Goal: Transaction & Acquisition: Obtain resource

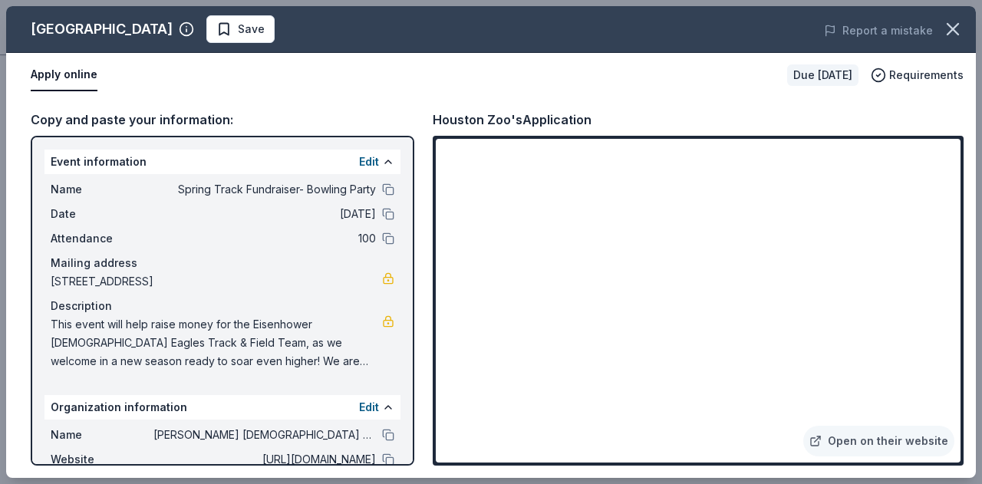
scroll to position [488, 0]
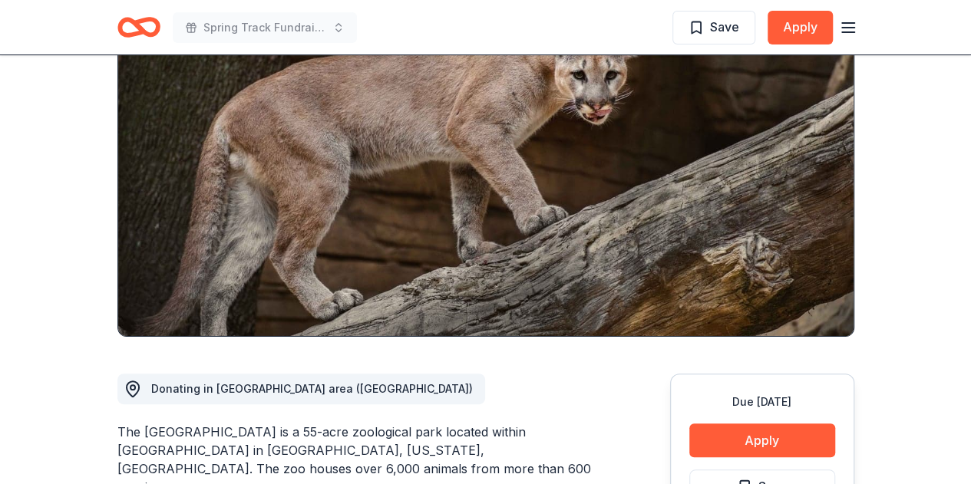
scroll to position [138, 0]
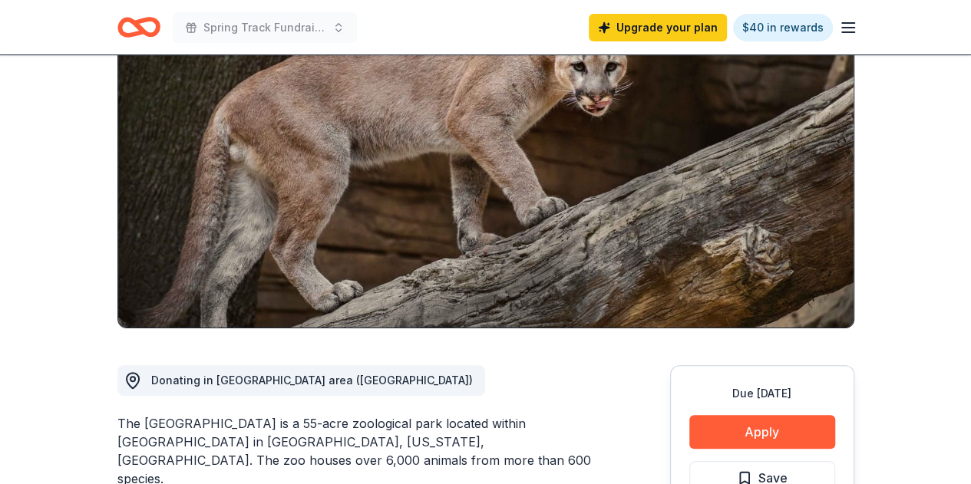
click at [792, 22] on link "$40 in rewards" at bounding box center [783, 28] width 100 height 28
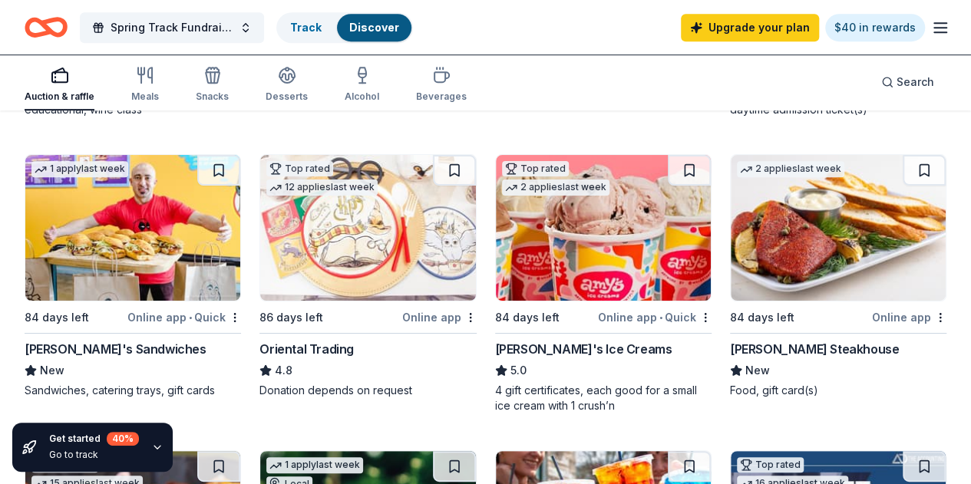
scroll to position [455, 0]
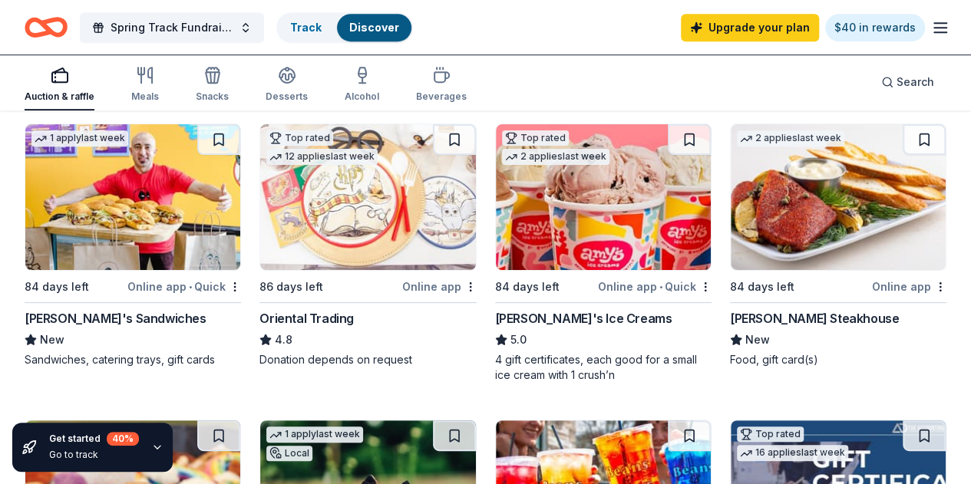
click at [730, 221] on img at bounding box center [837, 197] width 215 height 146
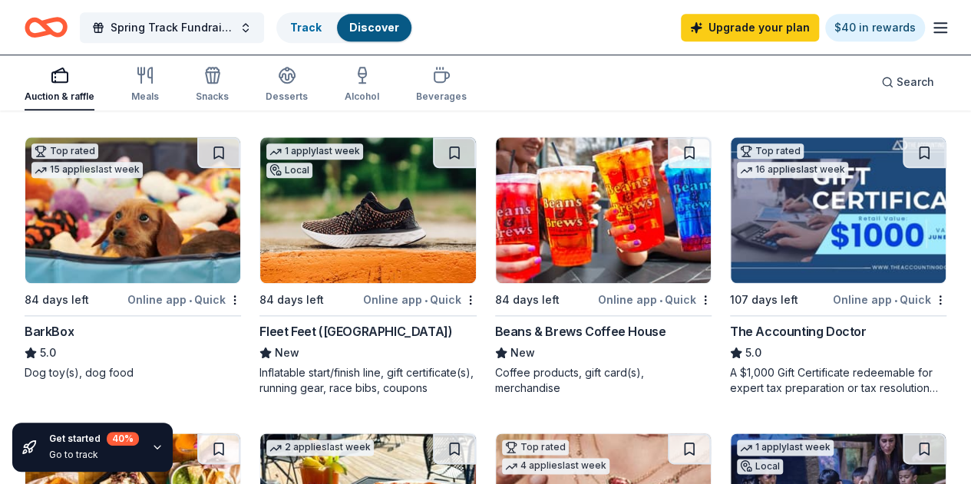
scroll to position [736, 0]
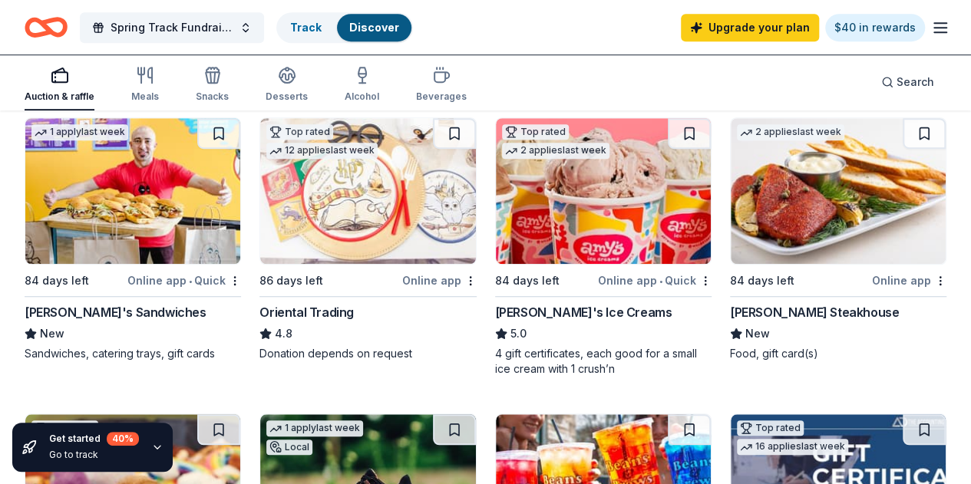
scroll to position [460, 0]
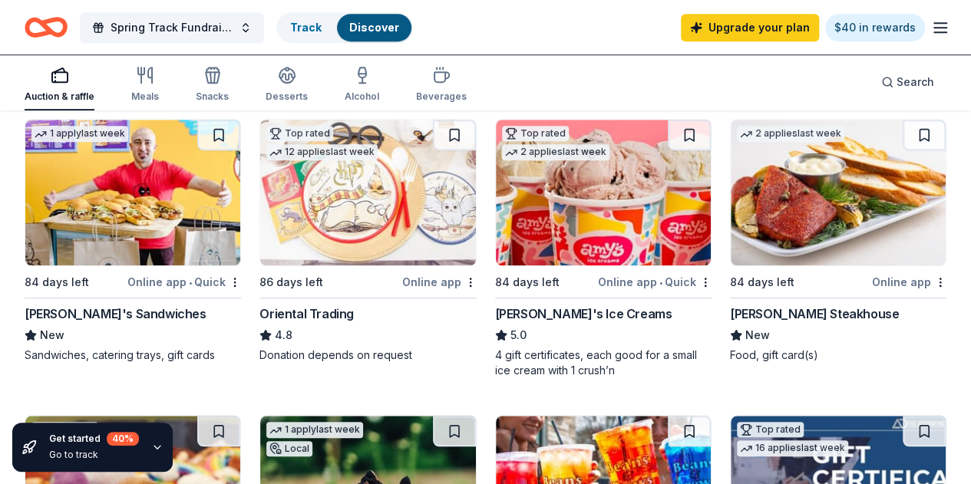
click at [730, 223] on img at bounding box center [837, 193] width 215 height 146
click at [931, 28] on icon "button" at bounding box center [940, 27] width 18 height 18
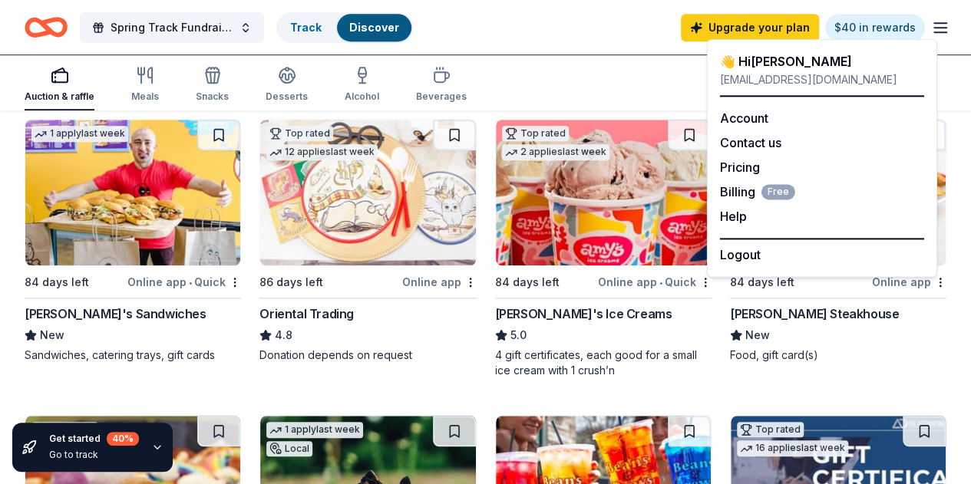
click at [741, 118] on link "Account" at bounding box center [744, 117] width 48 height 15
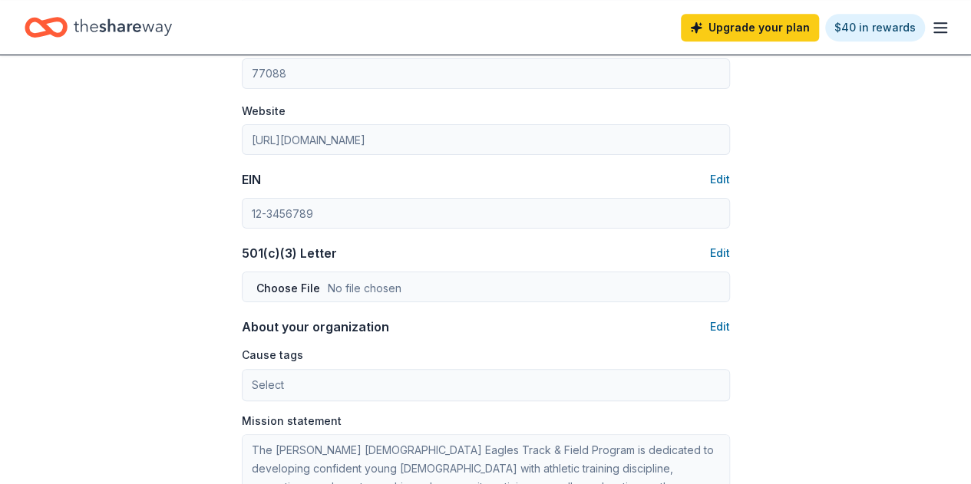
scroll to position [598, 0]
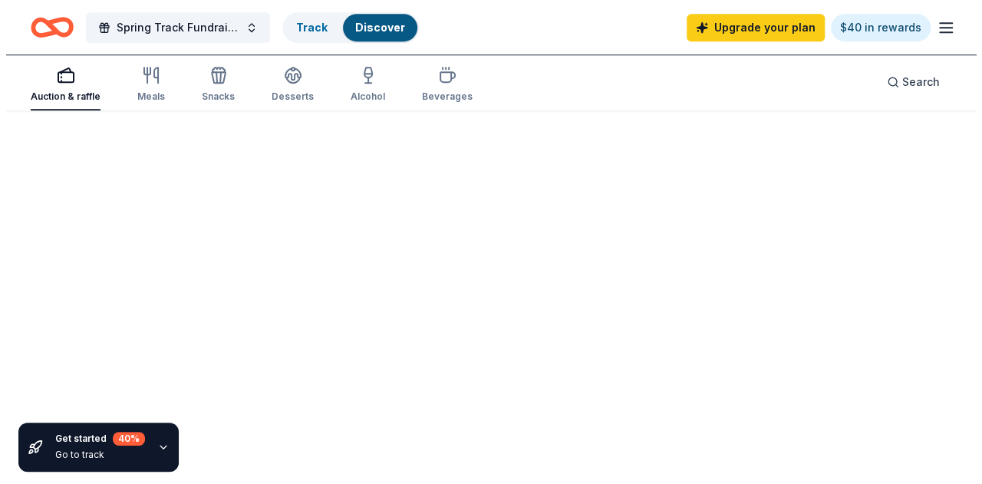
scroll to position [460, 0]
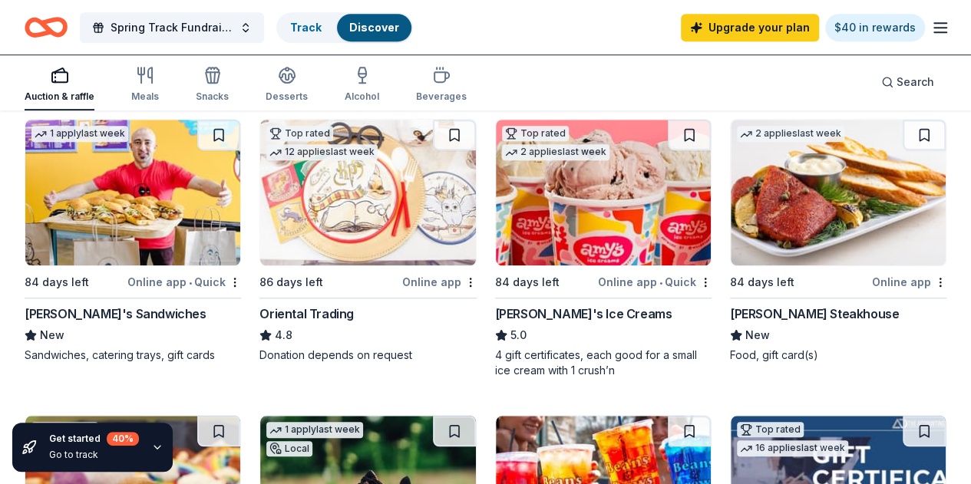
click at [250, 25] on button "Spring Track Fundraiser- Bowling Party" at bounding box center [172, 27] width 184 height 31
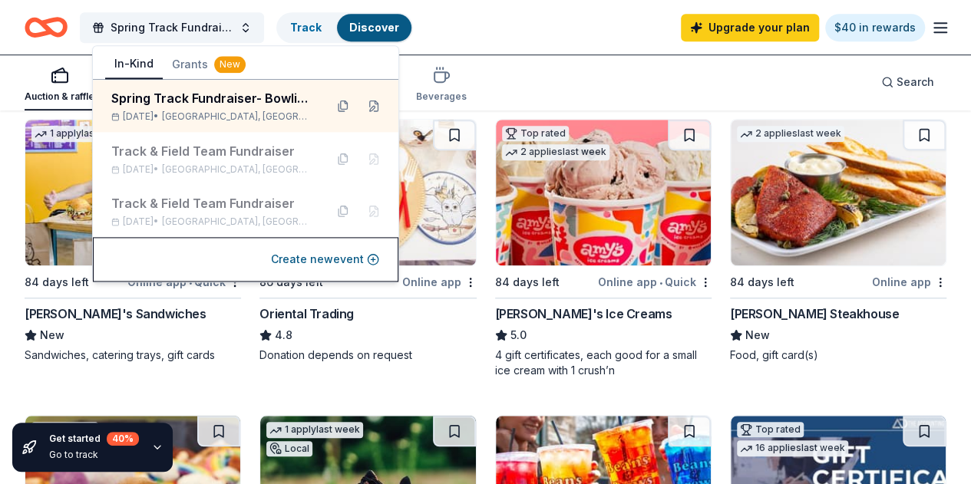
click at [256, 107] on div "Spring Track Fundraiser- Bowling Party" at bounding box center [211, 98] width 201 height 18
click at [373, 103] on button at bounding box center [373, 106] width 25 height 25
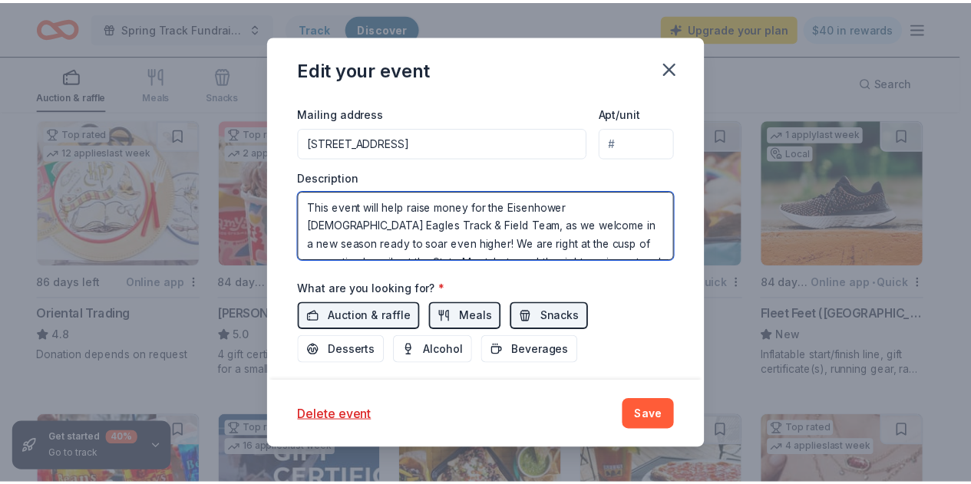
scroll to position [92, 0]
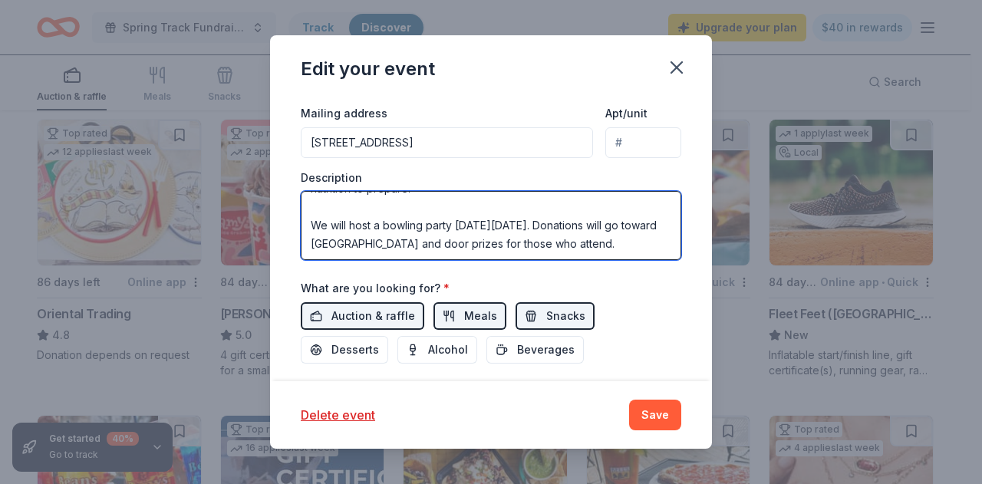
drag, startPoint x: 309, startPoint y: 201, endPoint x: 619, endPoint y: 245, distance: 313.0
click at [619, 245] on textarea "This event will help raise money for the Eisenhower [DEMOGRAPHIC_DATA] Eagles T…" at bounding box center [491, 225] width 381 height 69
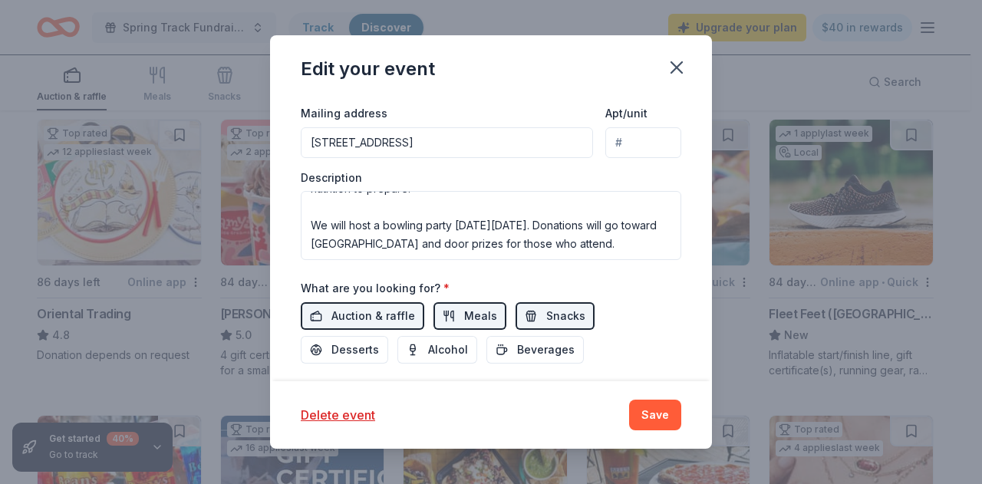
click at [668, 65] on icon "button" at bounding box center [676, 67] width 21 height 21
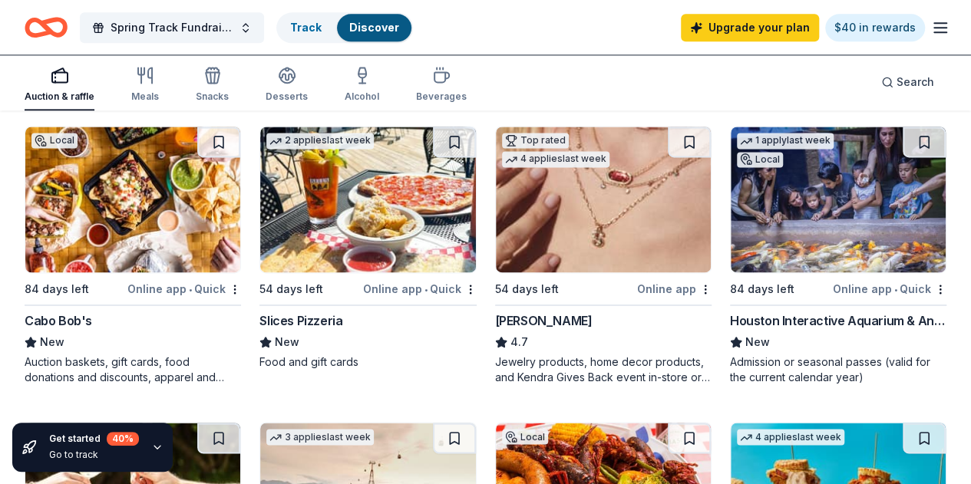
scroll to position [1043, 0]
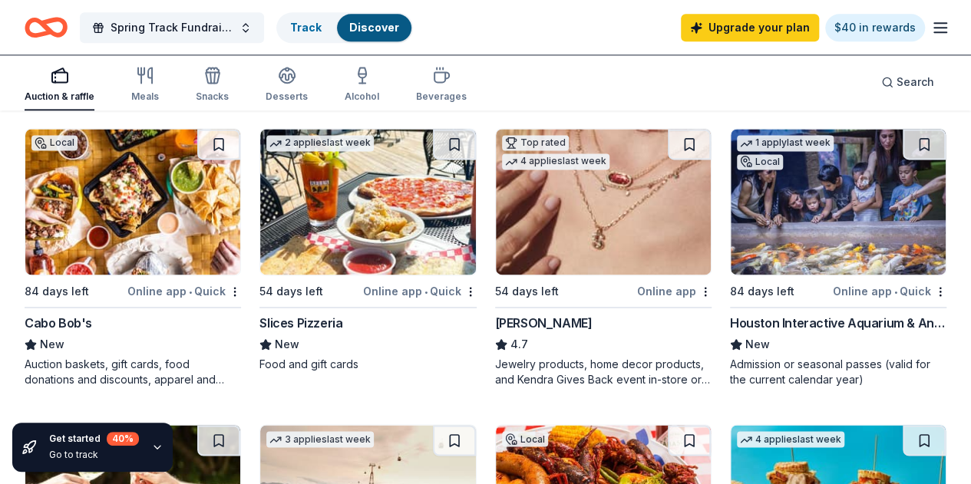
click at [730, 226] on img at bounding box center [837, 202] width 215 height 146
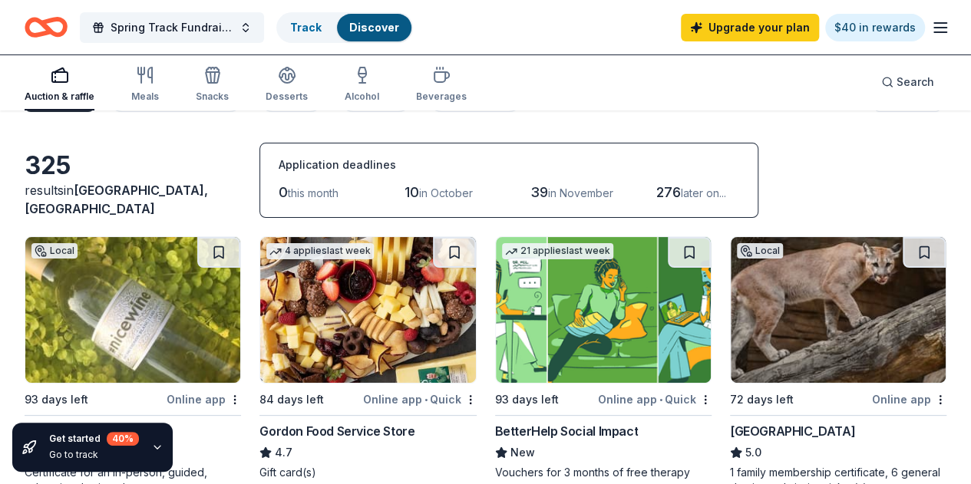
scroll to position [41, 0]
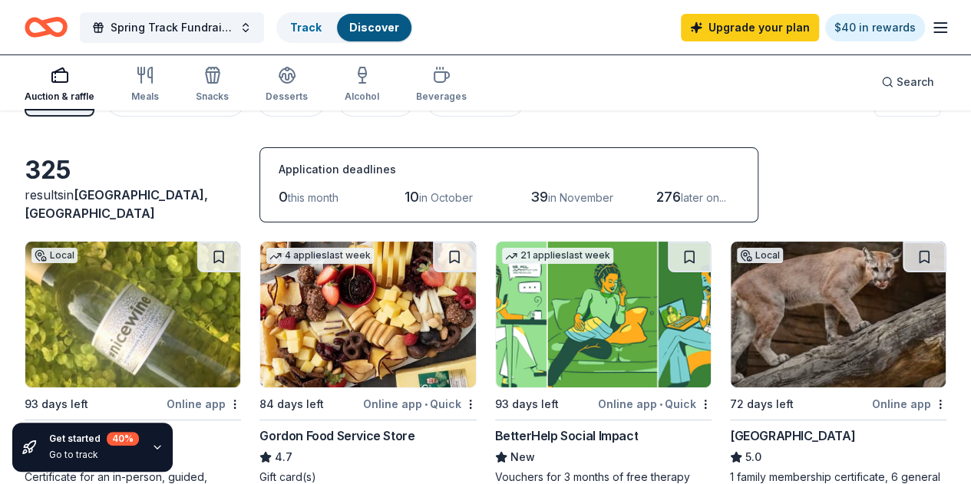
click at [757, 31] on link "Upgrade your plan" at bounding box center [750, 28] width 138 height 28
click at [728, 28] on link "Upgrade your plan" at bounding box center [750, 28] width 138 height 28
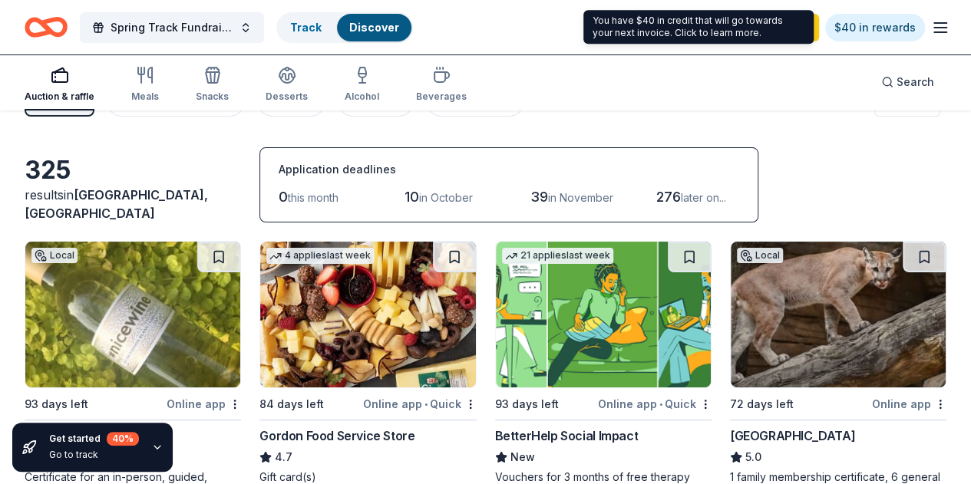
click at [879, 28] on link "$40 in rewards" at bounding box center [875, 28] width 100 height 28
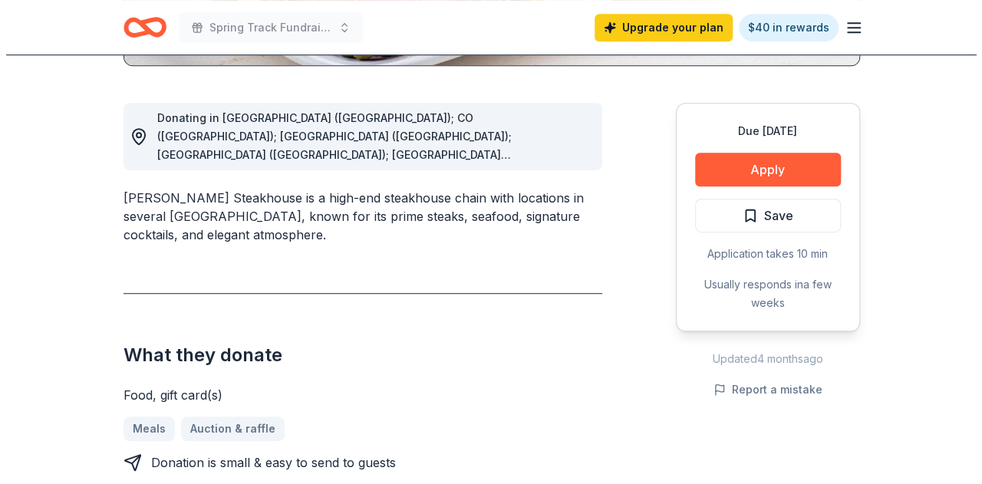
scroll to position [399, 0]
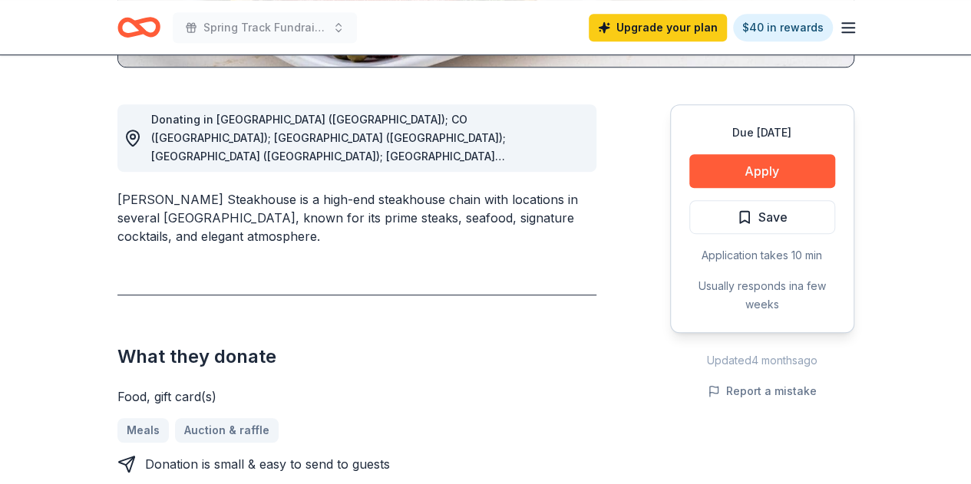
click at [755, 165] on button "Apply" at bounding box center [762, 171] width 146 height 34
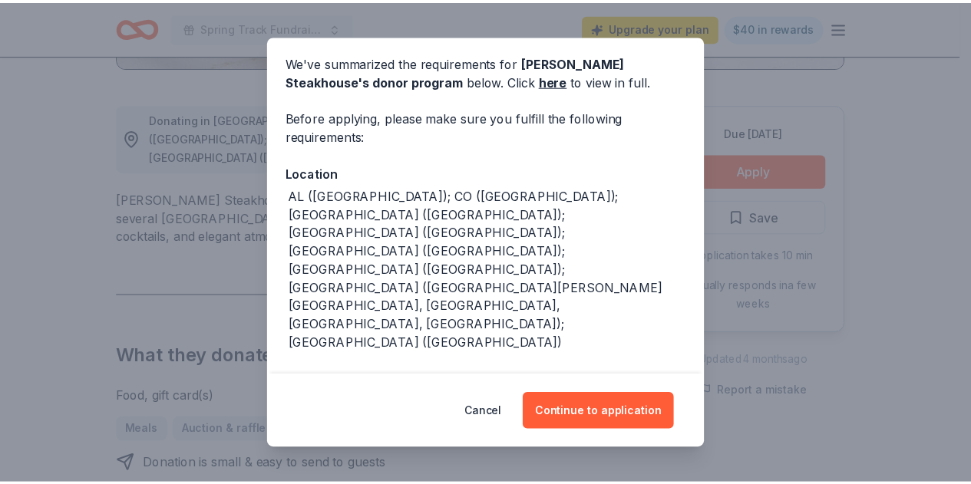
scroll to position [64, 0]
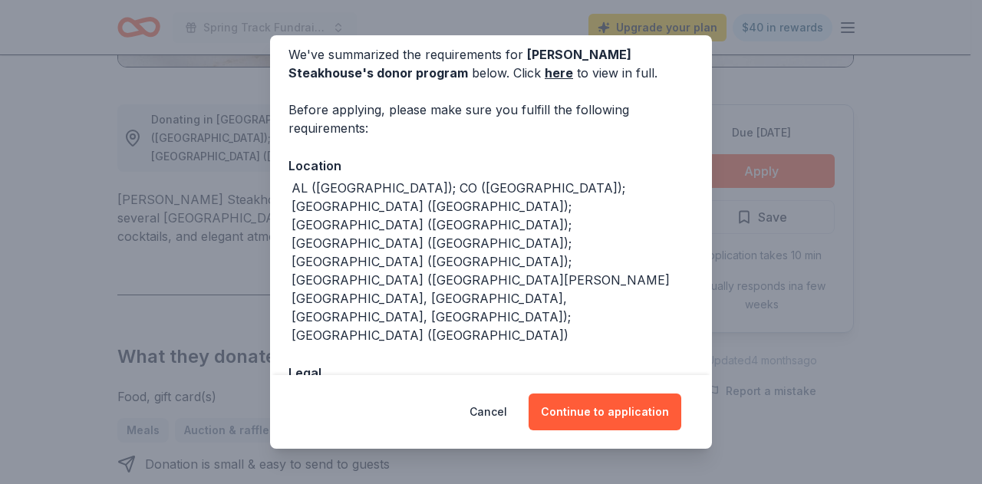
click at [626, 413] on button "Continue to application" at bounding box center [605, 412] width 153 height 37
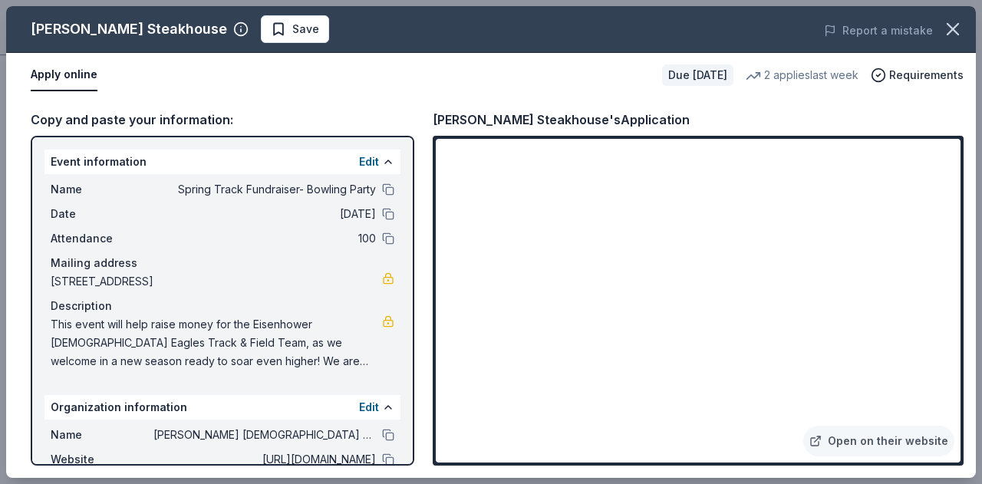
click at [959, 26] on icon "button" at bounding box center [952, 28] width 21 height 21
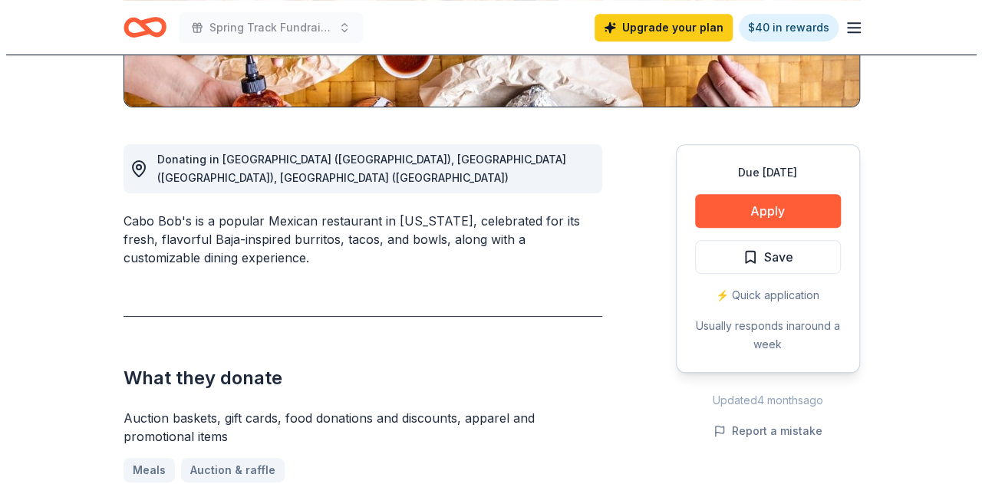
scroll to position [367, 0]
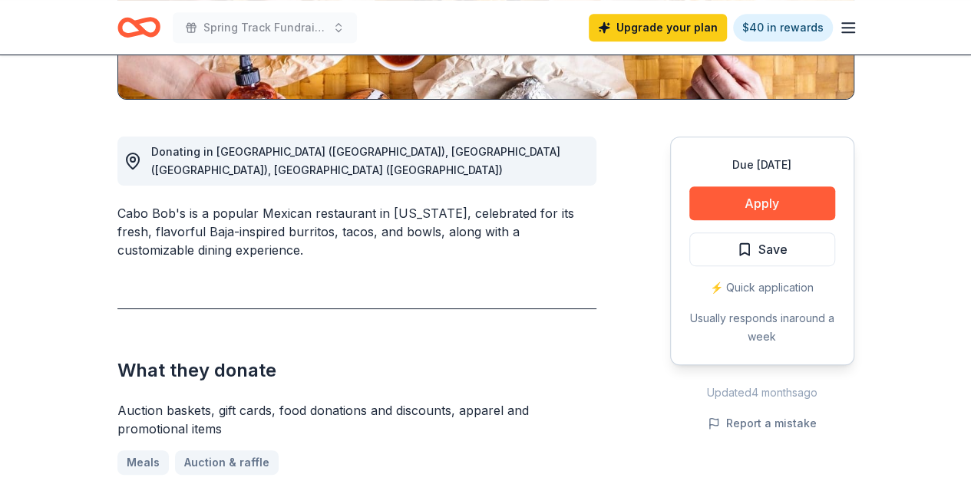
click at [789, 205] on button "Apply" at bounding box center [762, 203] width 146 height 34
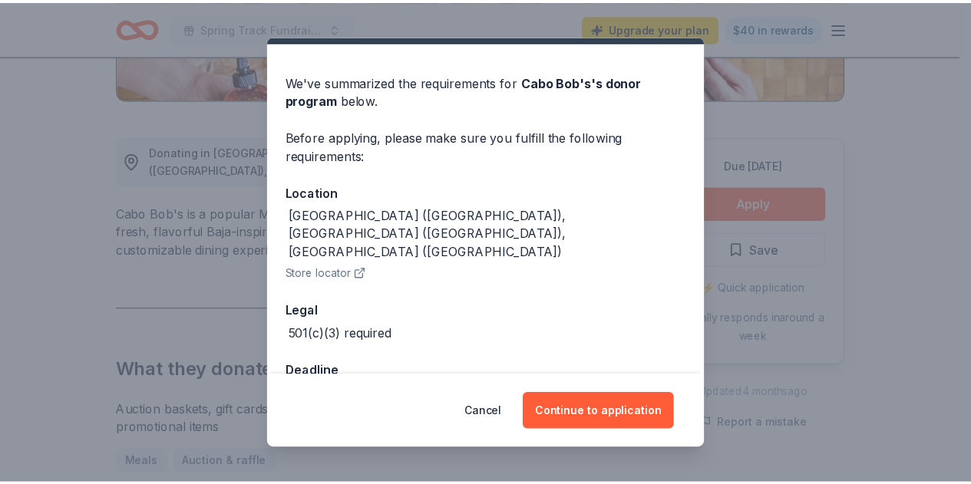
scroll to position [49, 0]
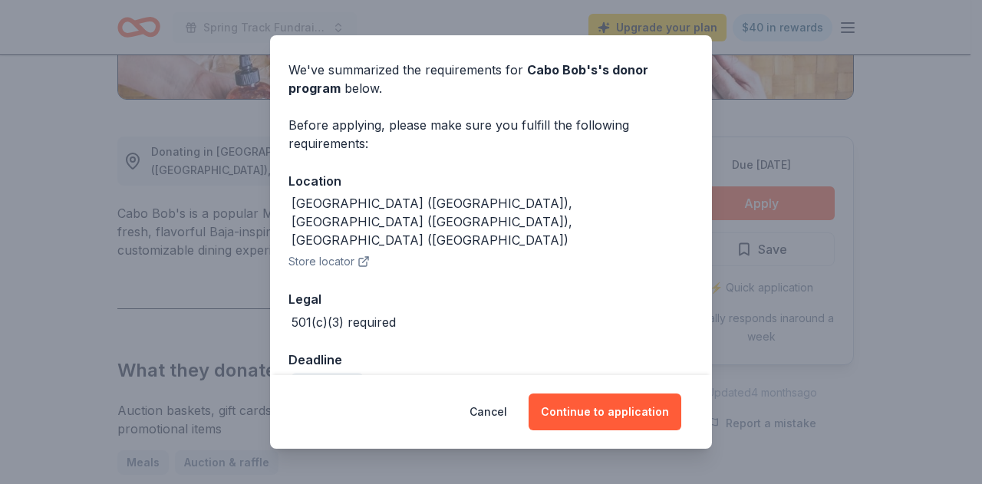
click at [611, 412] on button "Continue to application" at bounding box center [605, 412] width 153 height 37
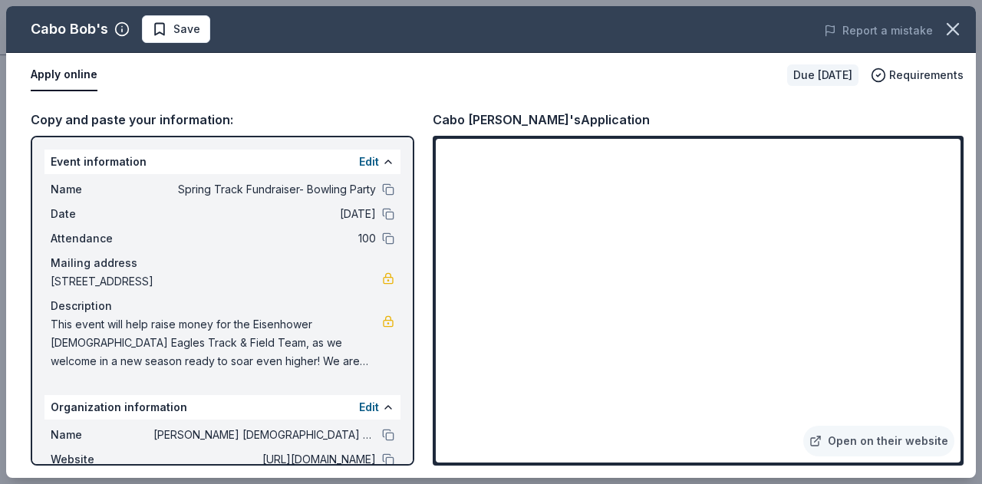
click at [953, 27] on icon "button" at bounding box center [952, 28] width 21 height 21
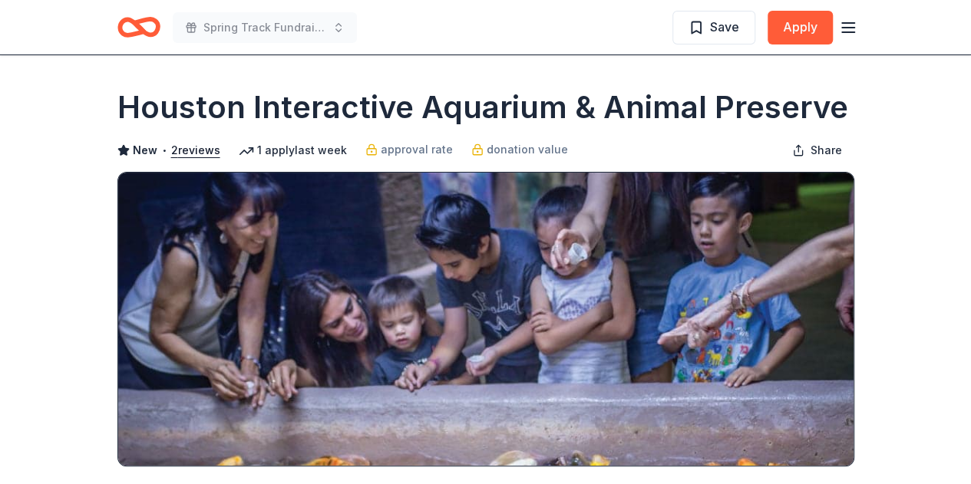
scroll to position [31, 0]
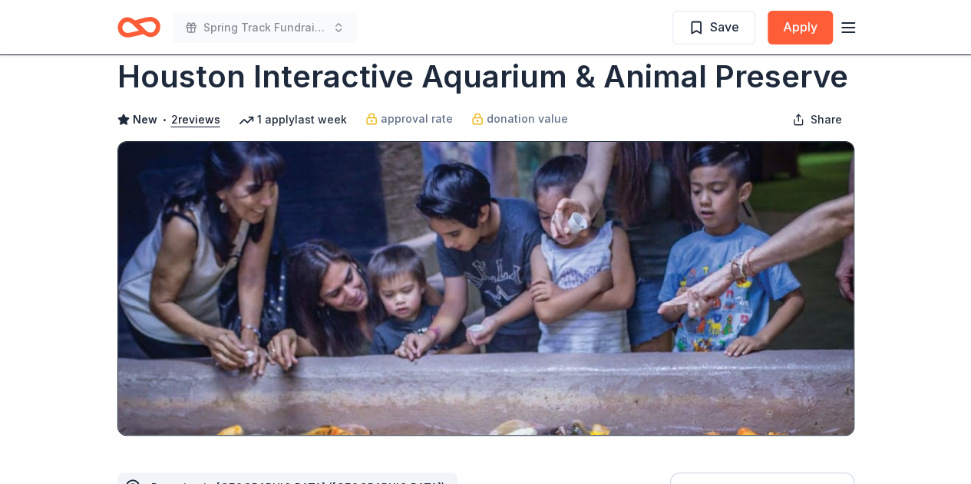
click at [197, 117] on button "2 reviews" at bounding box center [195, 119] width 49 height 18
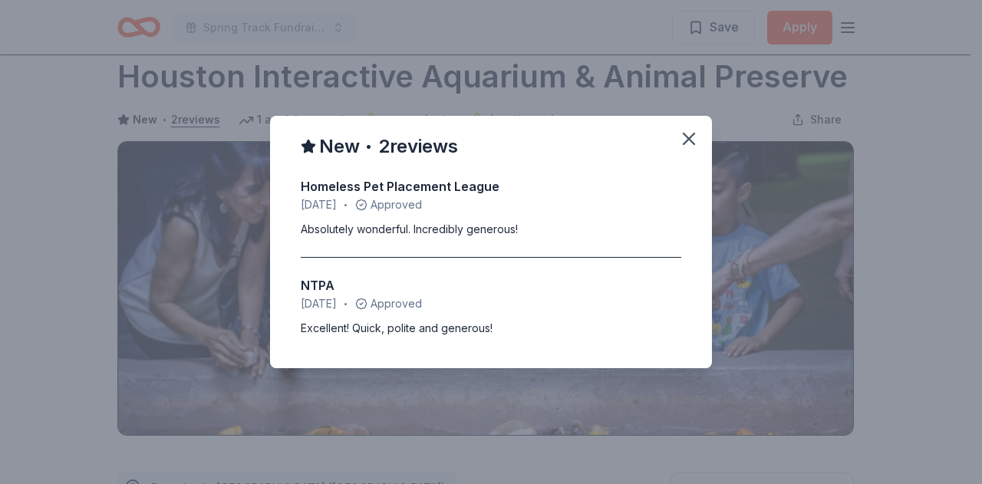
click at [684, 139] on icon "button" at bounding box center [688, 138] width 21 height 21
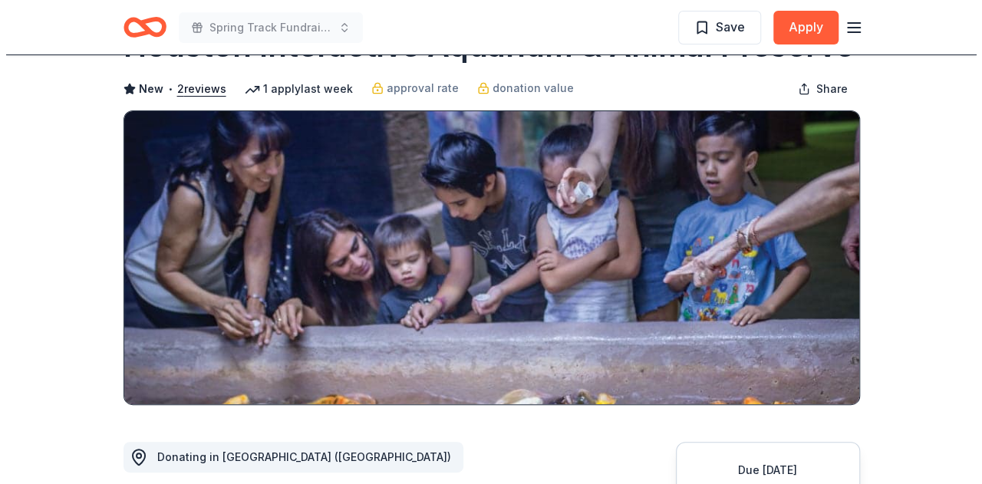
scroll to position [92, 0]
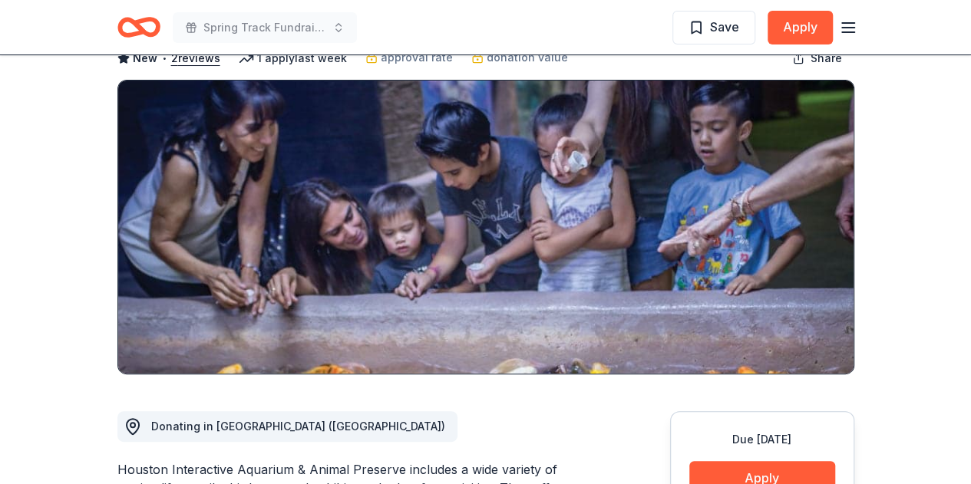
click at [808, 28] on button "Apply" at bounding box center [799, 28] width 65 height 34
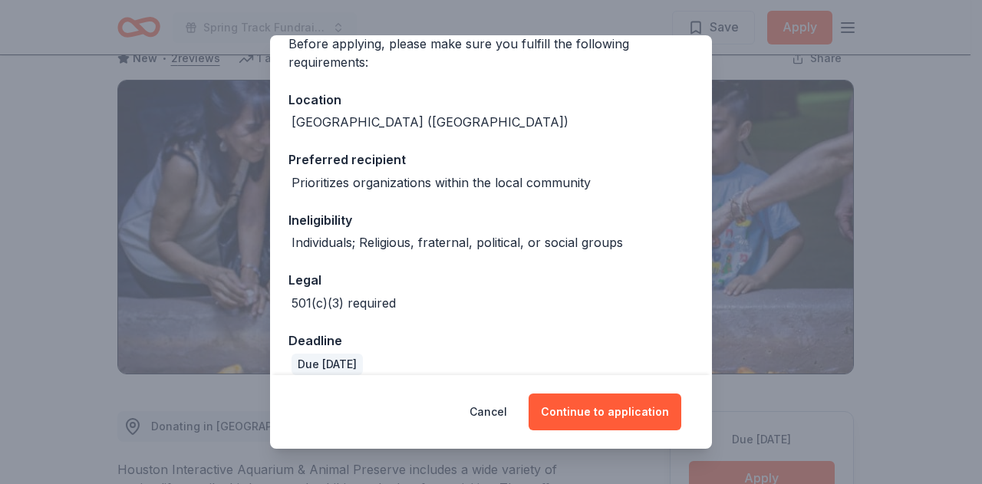
scroll to position [166, 0]
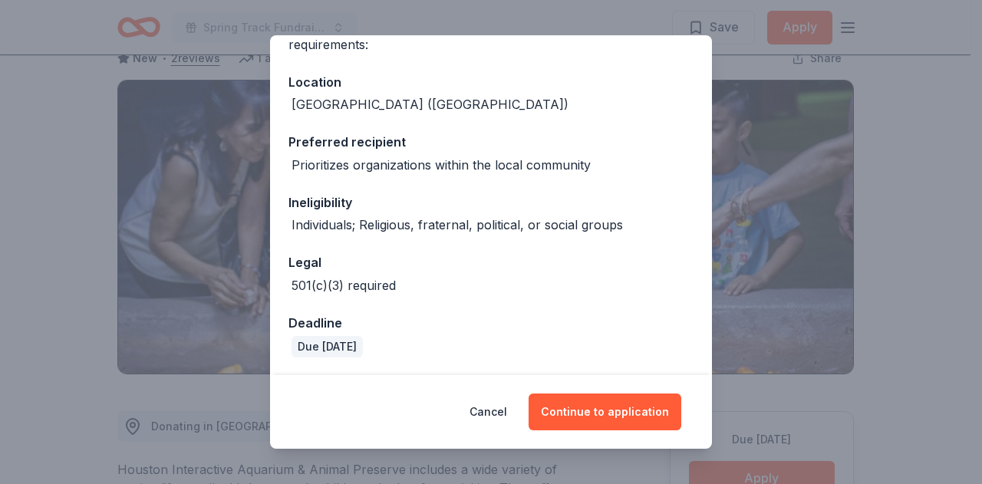
click at [592, 417] on button "Continue to application" at bounding box center [605, 412] width 153 height 37
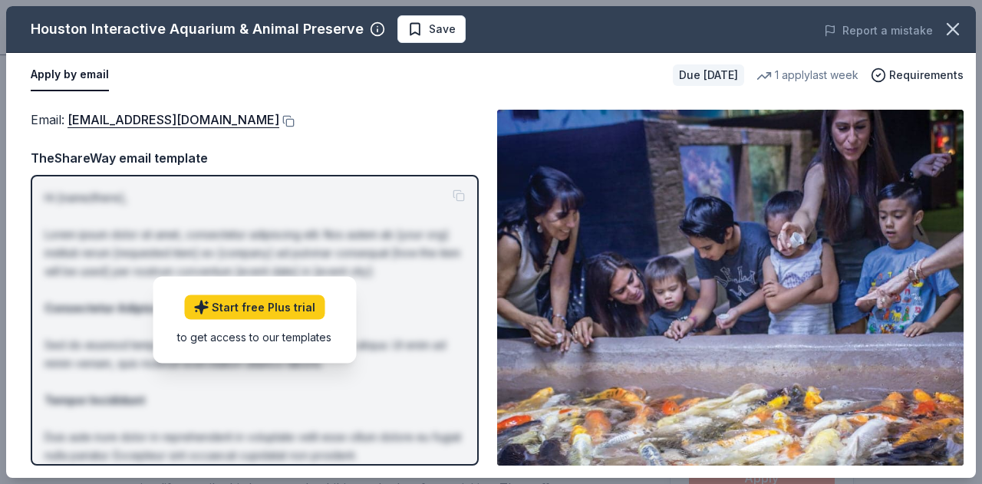
click at [97, 75] on button "Apply by email" at bounding box center [70, 75] width 78 height 32
click at [74, 73] on button "Apply by email" at bounding box center [70, 75] width 78 height 32
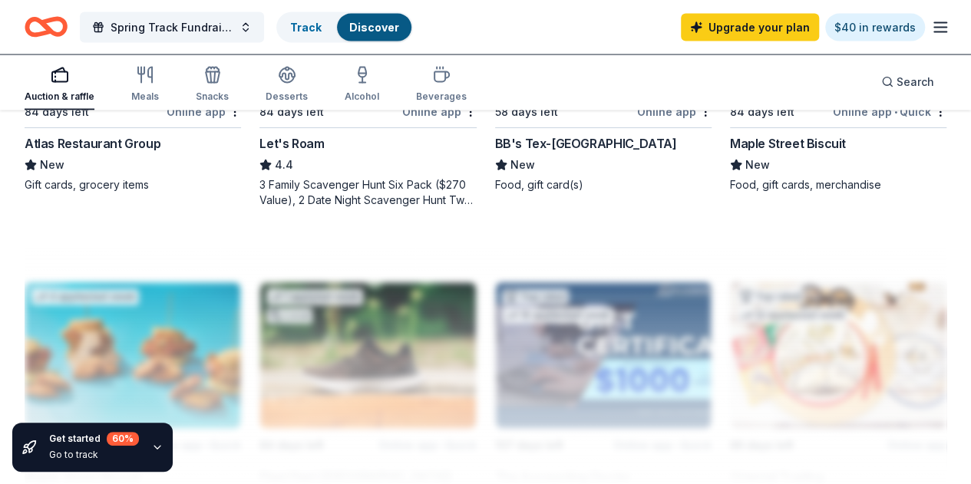
scroll to position [1596, 0]
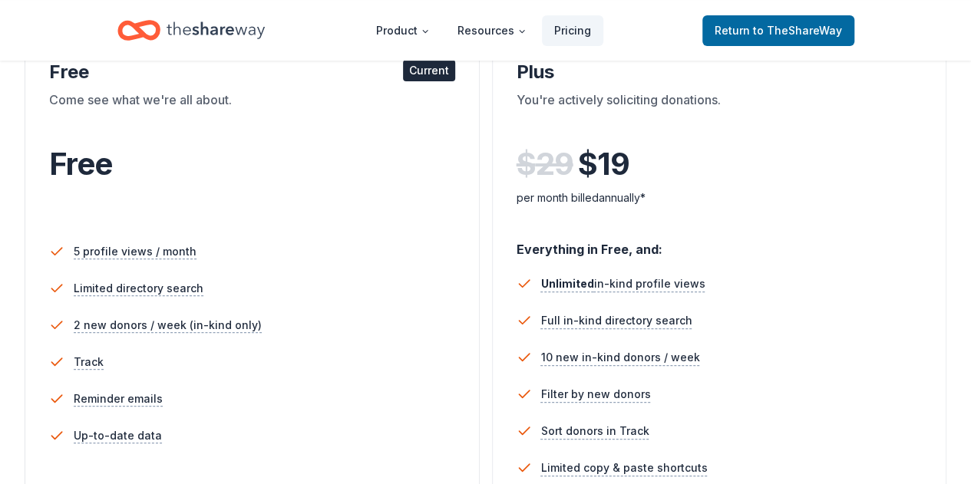
scroll to position [311, 0]
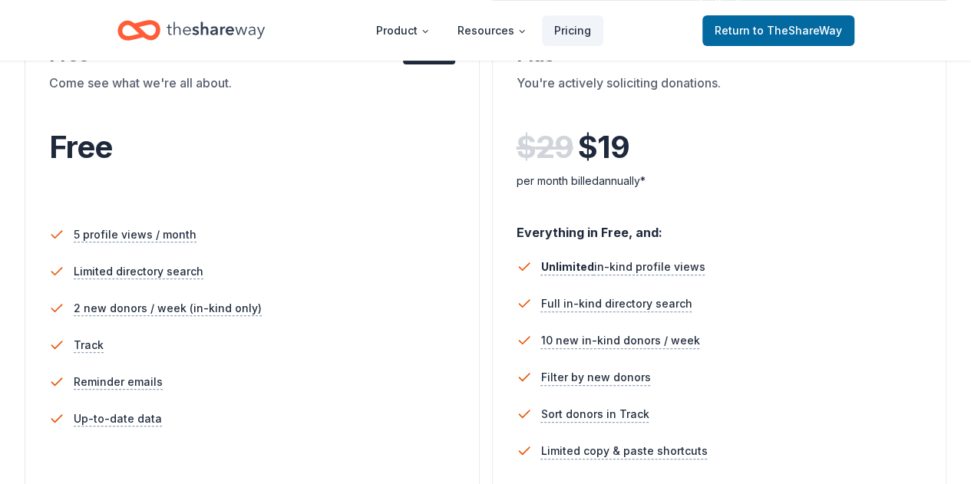
click at [766, 30] on span "to TheShareWay" at bounding box center [797, 30] width 89 height 13
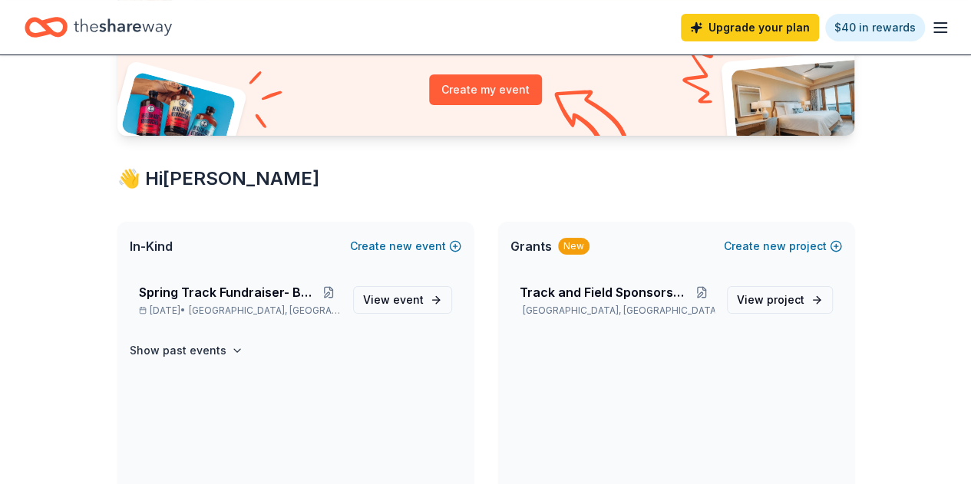
scroll to position [184, 0]
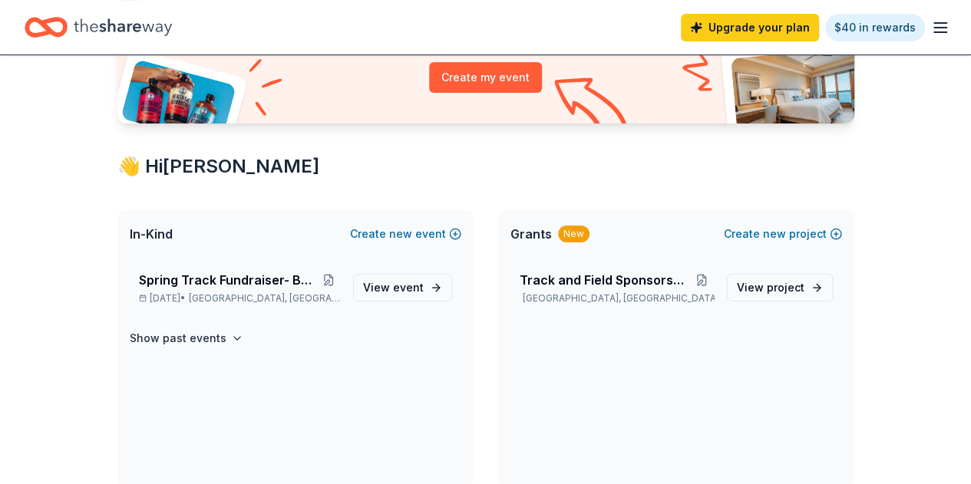
click at [271, 291] on div "Spring Track Fundraiser- Bowling Party Jan 17, 2026 • Houston, TX" at bounding box center [240, 288] width 202 height 34
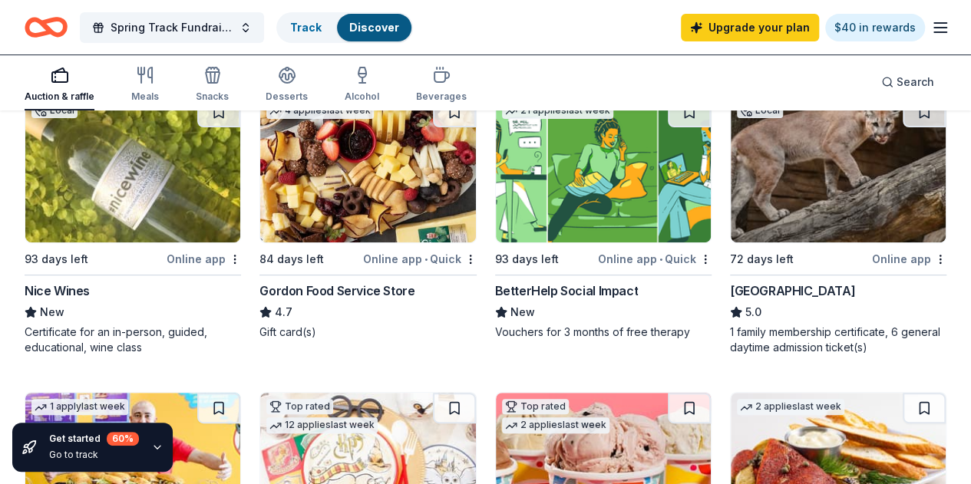
scroll to position [184, 0]
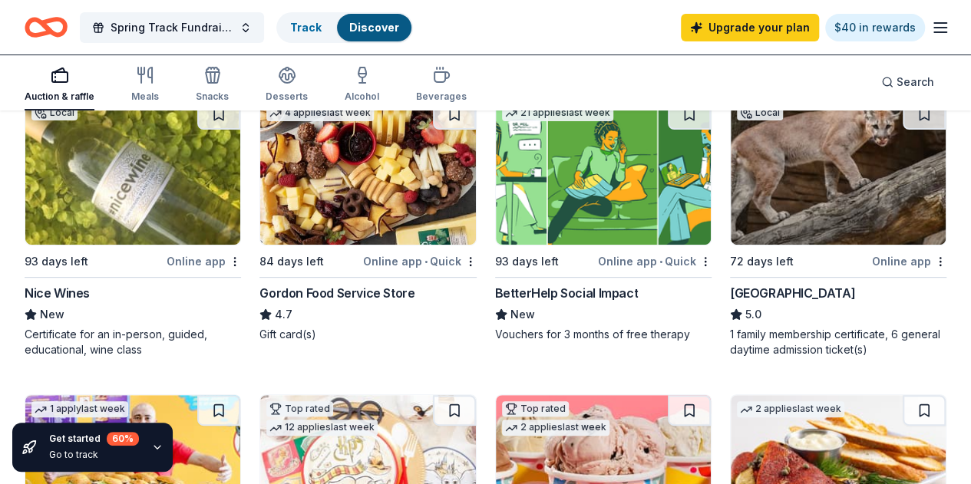
click at [282, 206] on img at bounding box center [367, 172] width 215 height 146
click at [732, 30] on link "Upgrade your plan" at bounding box center [750, 28] width 138 height 28
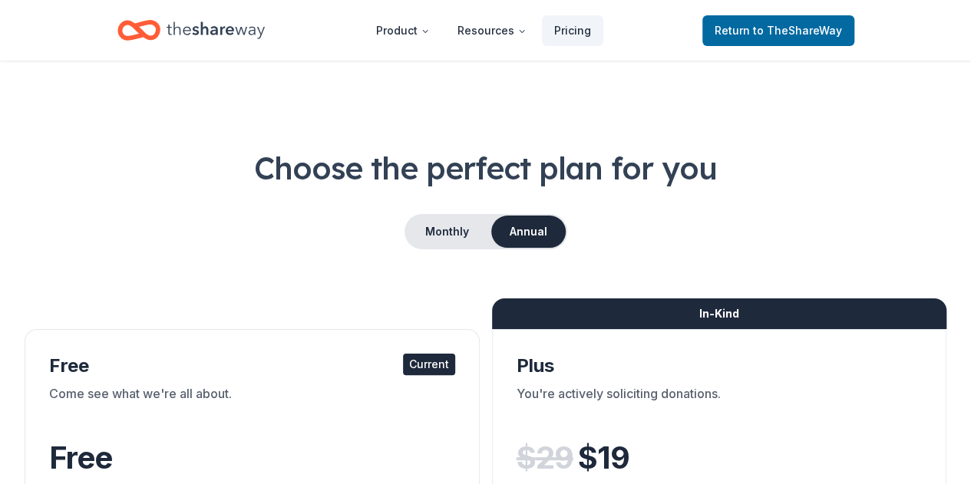
click at [443, 229] on button "Monthly" at bounding box center [447, 232] width 82 height 32
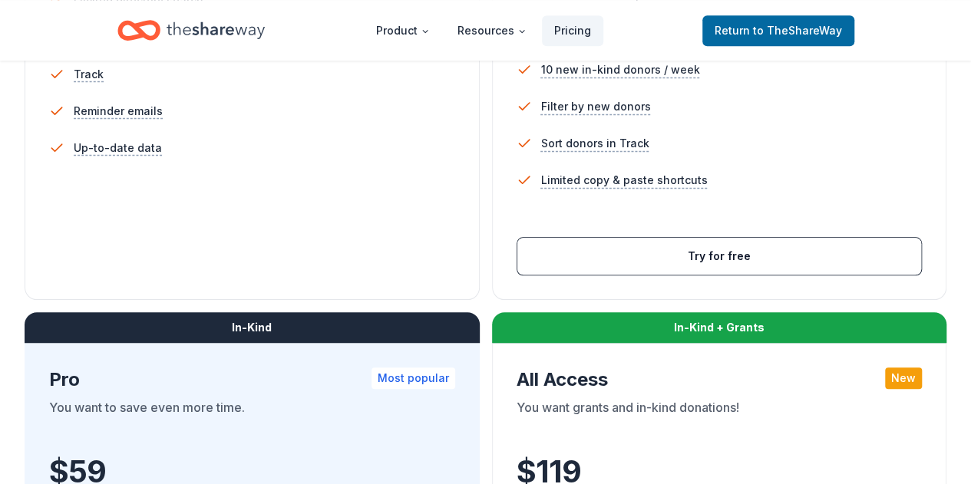
scroll to position [586, 0]
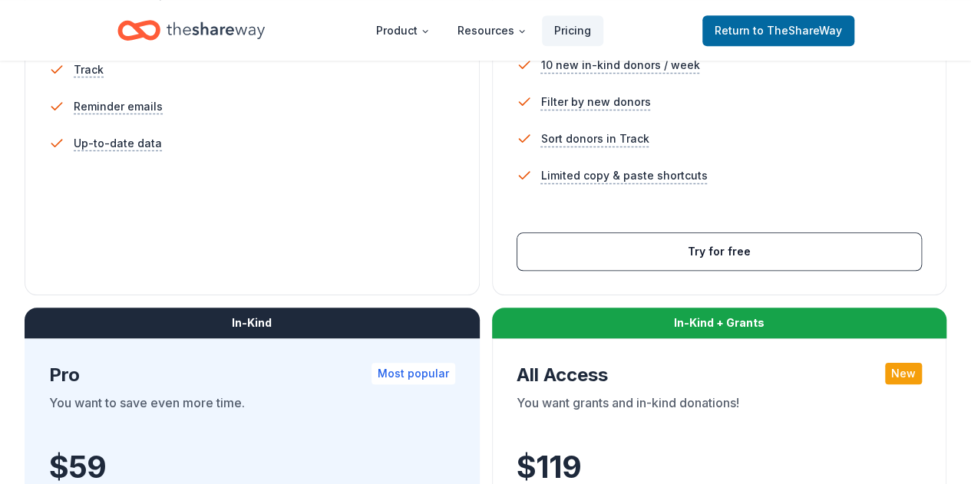
click at [517, 270] on button "Try for free" at bounding box center [719, 251] width 404 height 37
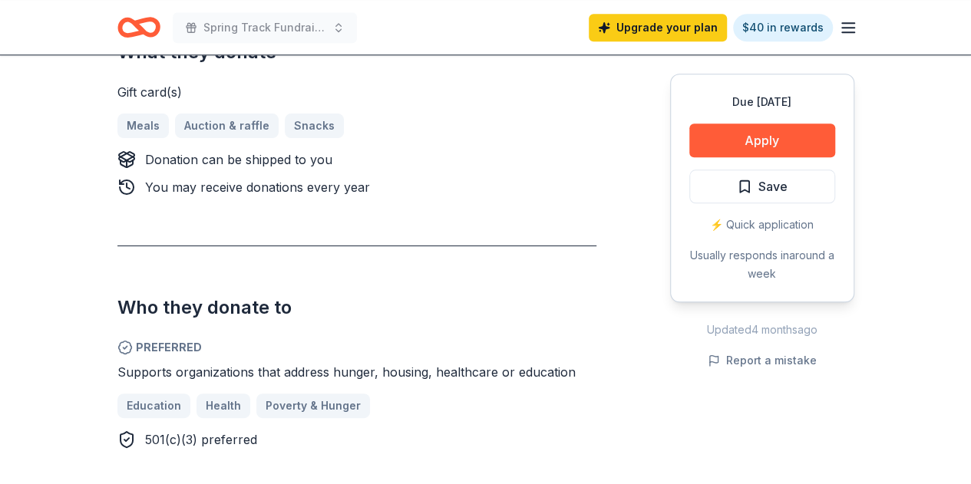
scroll to position [706, 0]
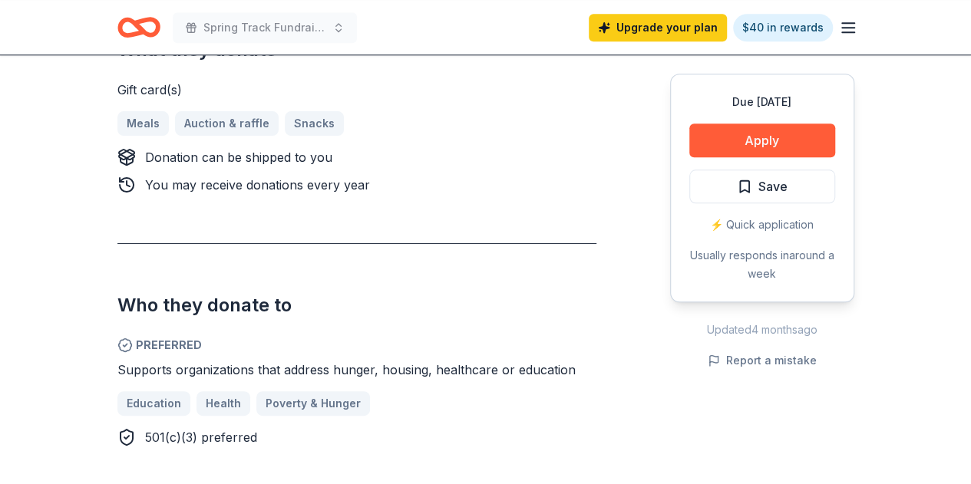
click at [734, 147] on button "Apply" at bounding box center [762, 141] width 146 height 34
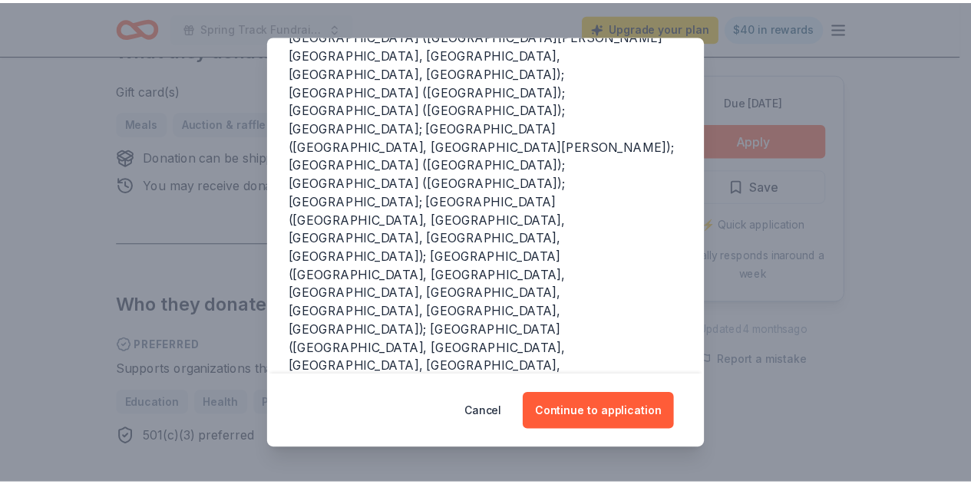
scroll to position [372, 0]
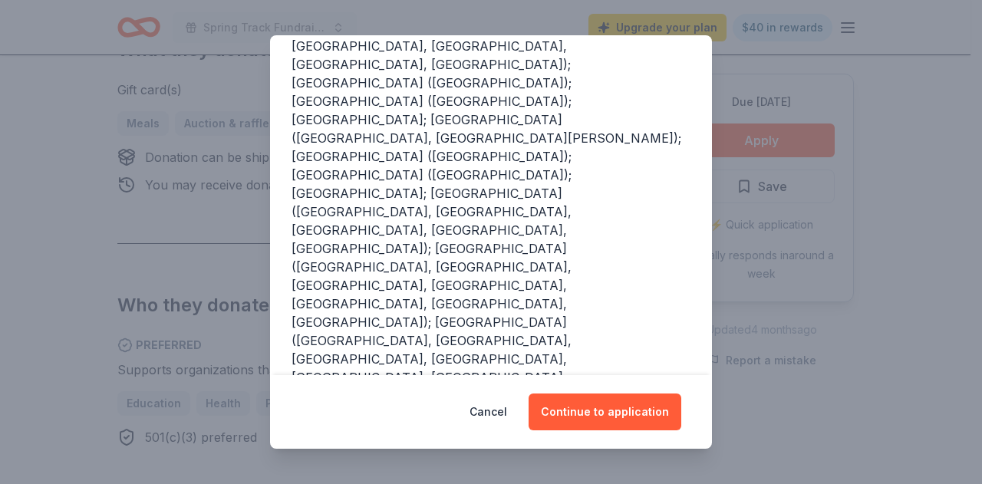
click at [592, 403] on button "Continue to application" at bounding box center [605, 412] width 153 height 37
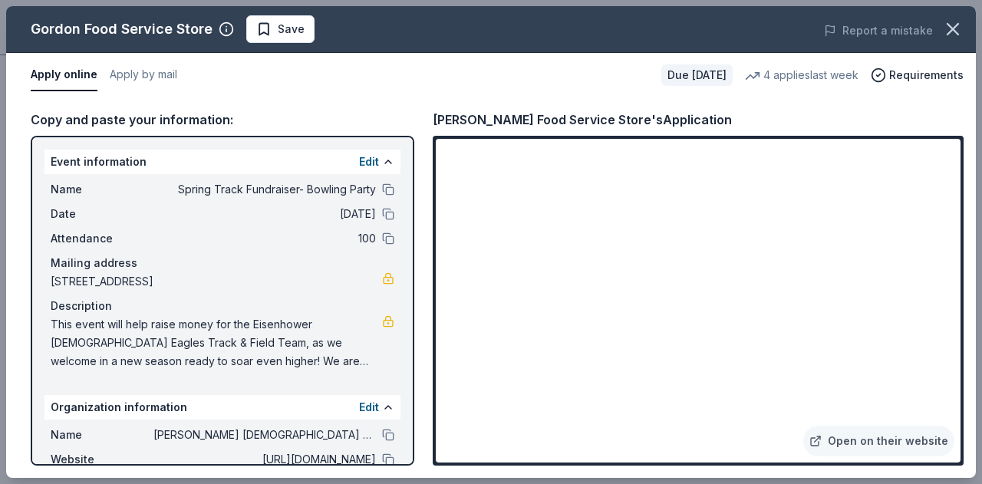
click at [953, 35] on icon "button" at bounding box center [952, 28] width 21 height 21
